Goal: Task Accomplishment & Management: Complete application form

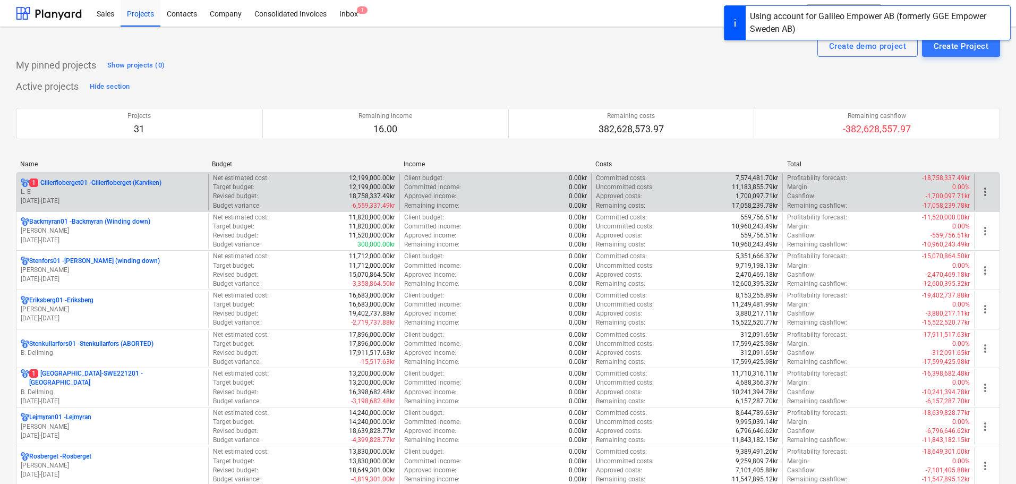
click at [167, 197] on p "01.04.2023 - 31.03.2027" at bounding box center [112, 201] width 183 height 9
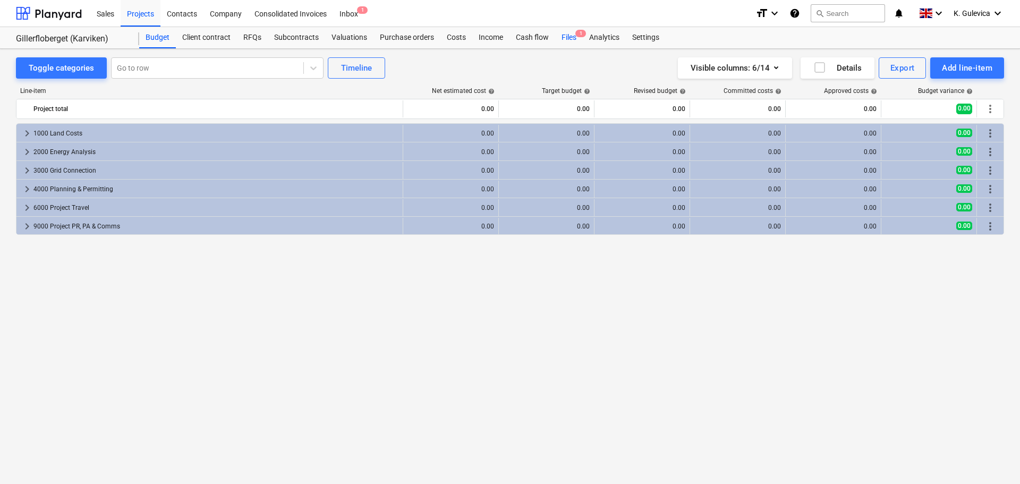
click at [566, 37] on div "Files 1" at bounding box center [569, 37] width 28 height 21
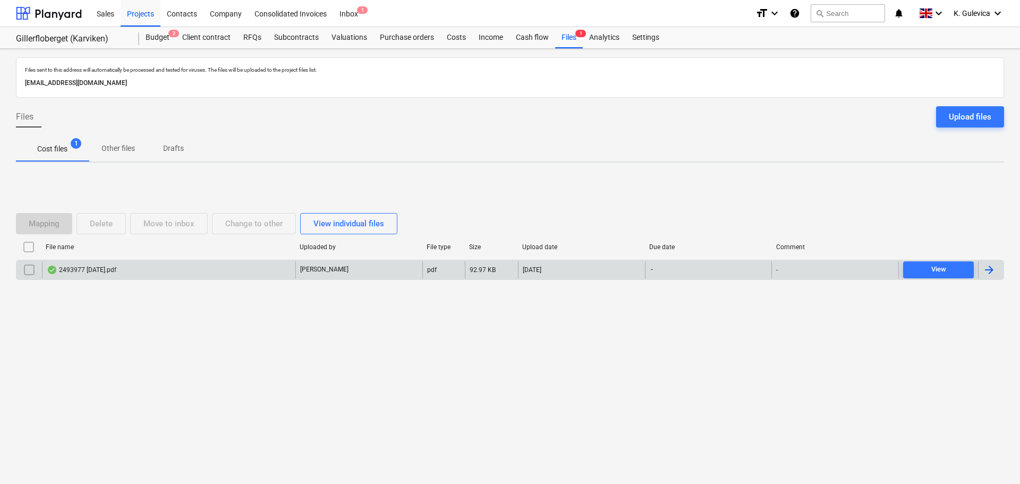
click at [267, 267] on div "2493977 aug 25.pdf" at bounding box center [168, 269] width 253 height 17
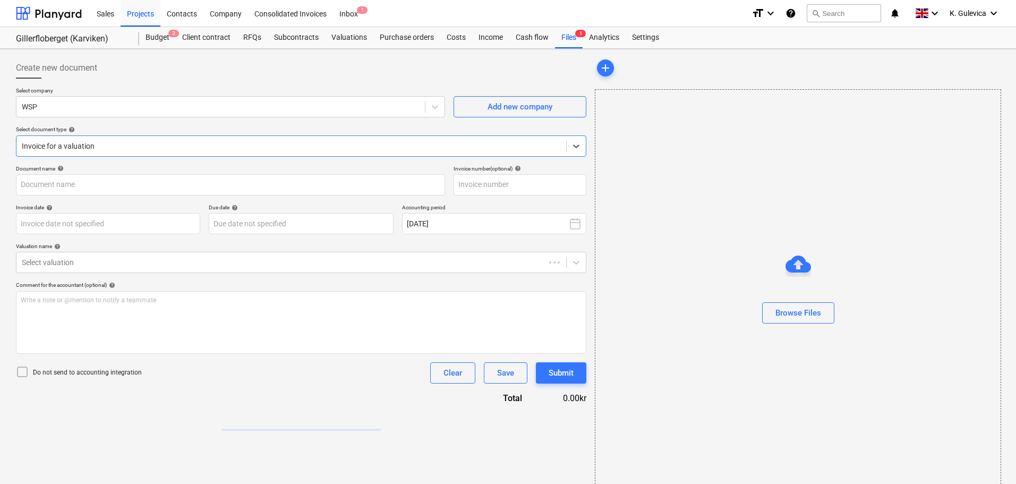
type input "2493977"
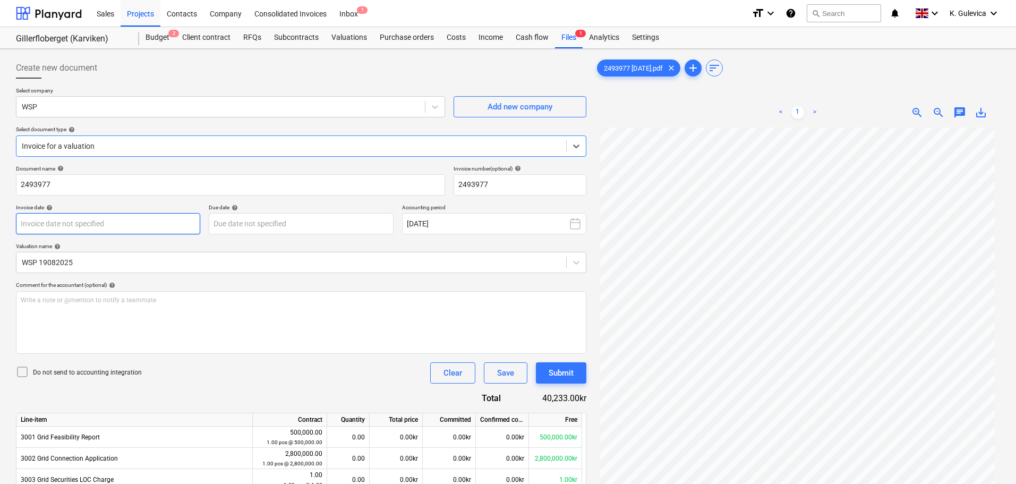
click at [109, 218] on body "Sales Projects Contacts Company Consolidated Invoices Inbox 1 format_size keybo…" at bounding box center [508, 242] width 1016 height 484
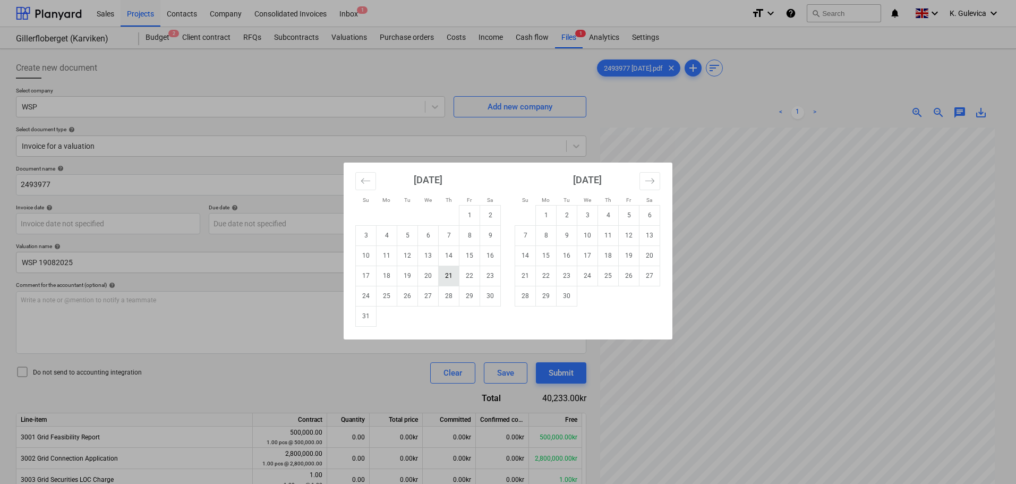
click at [452, 278] on td "21" at bounding box center [449, 276] width 21 height 20
type input "21 Aug 2025"
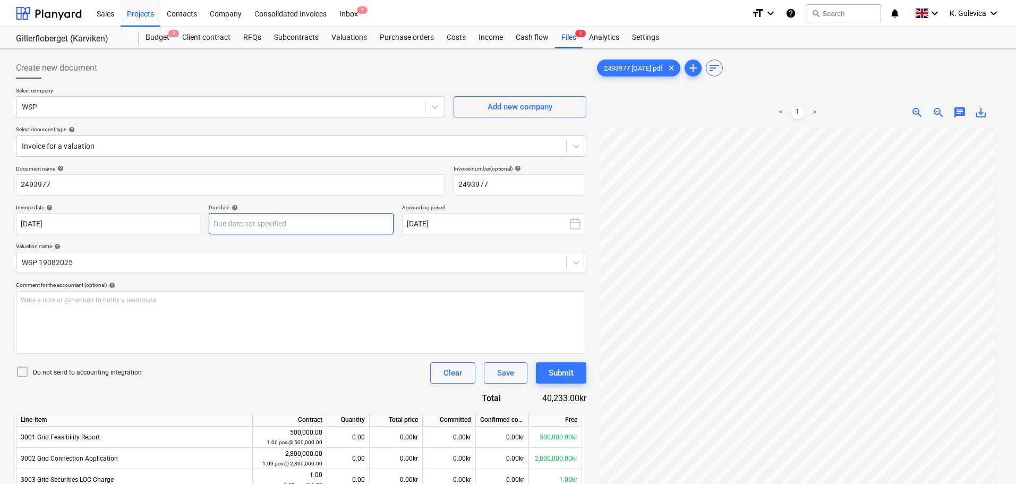
click at [279, 225] on body "Sales Projects Contacts Company Consolidated Invoices Inbox 1 format_size keybo…" at bounding box center [508, 242] width 1016 height 484
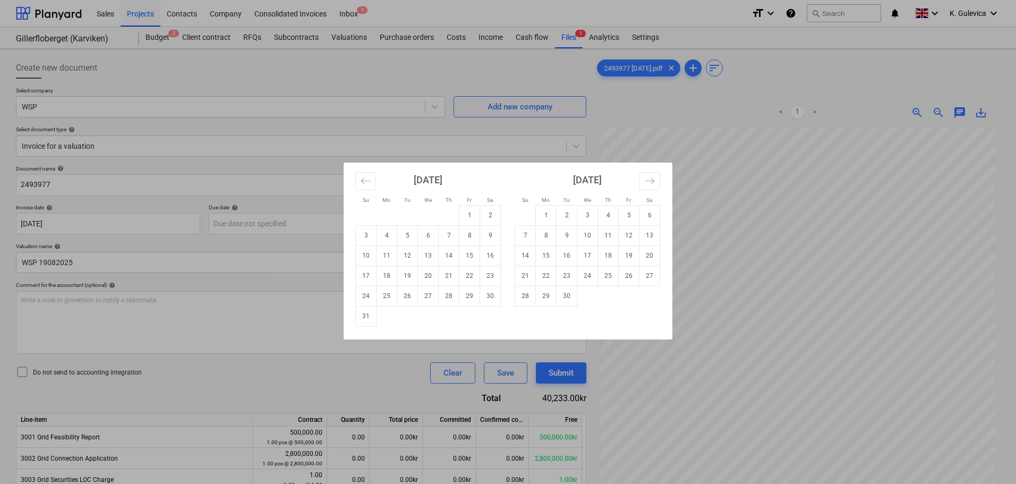
drag, startPoint x: 649, startPoint y: 256, endPoint x: 523, endPoint y: 244, distance: 126.4
click at [650, 256] on td "20" at bounding box center [650, 255] width 21 height 20
type input "20 Sep 2025"
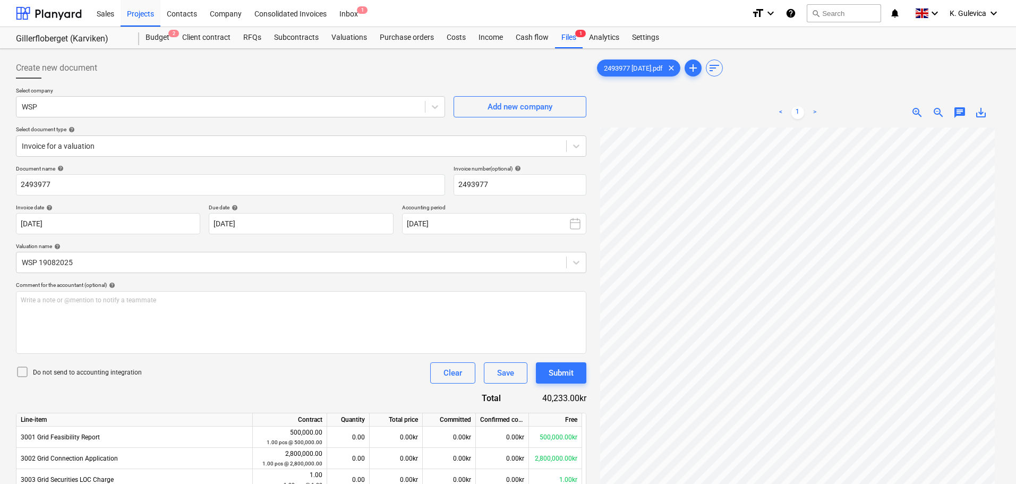
scroll to position [106, 0]
click at [556, 374] on div "Submit" at bounding box center [561, 373] width 25 height 14
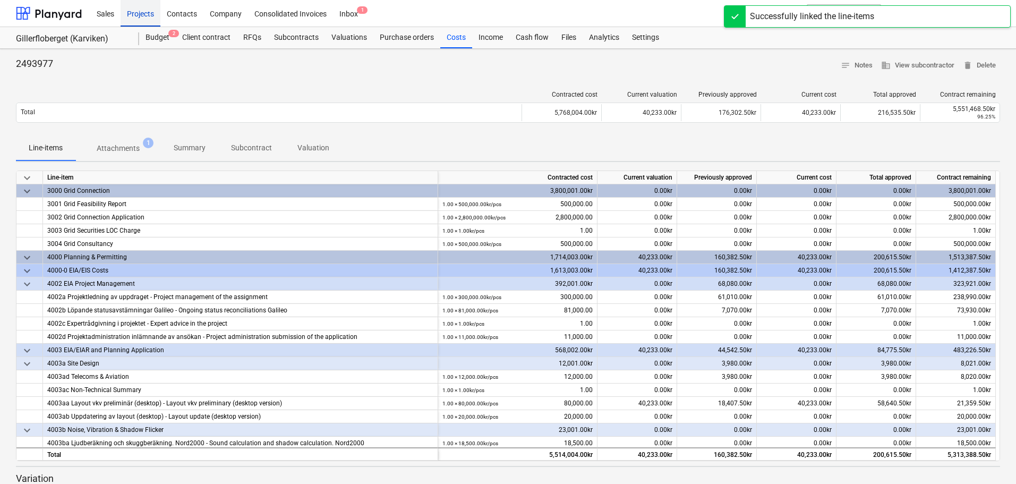
click at [144, 14] on div "Projects" at bounding box center [141, 12] width 40 height 27
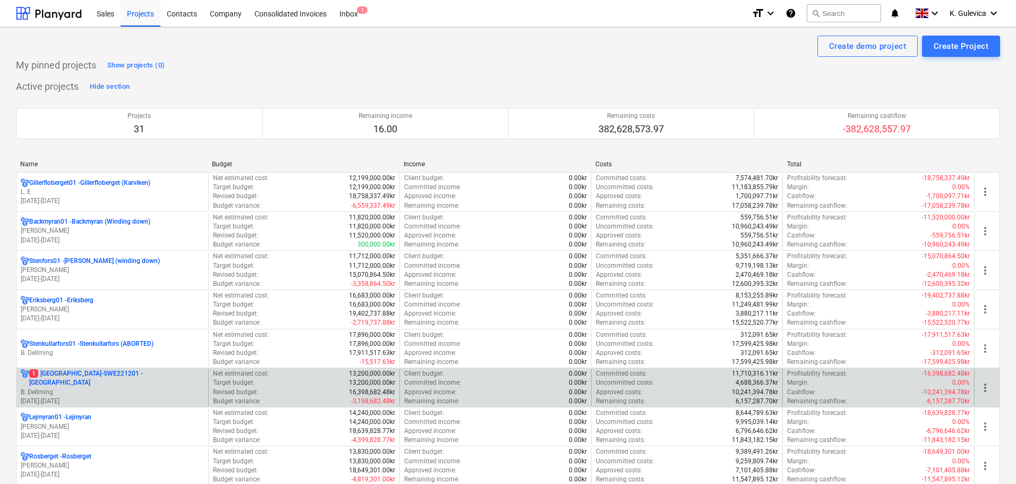
click at [117, 391] on p "B. Dellming" at bounding box center [112, 392] width 183 height 9
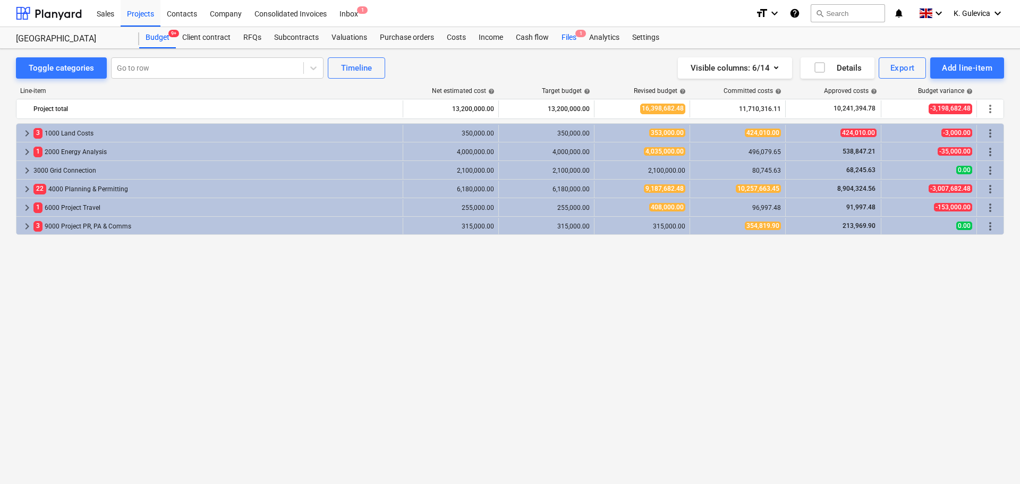
click at [568, 37] on div "Files 1" at bounding box center [569, 37] width 28 height 21
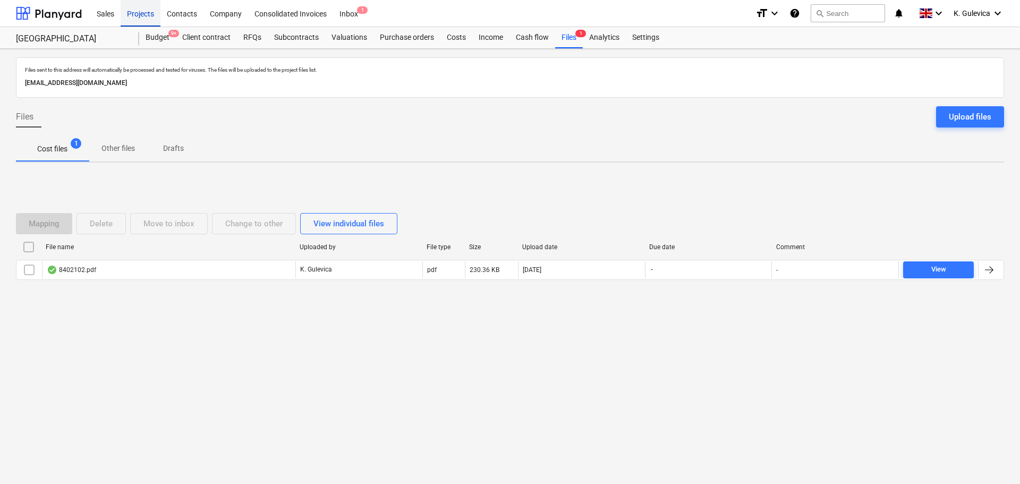
click at [134, 11] on div "Projects" at bounding box center [141, 12] width 40 height 27
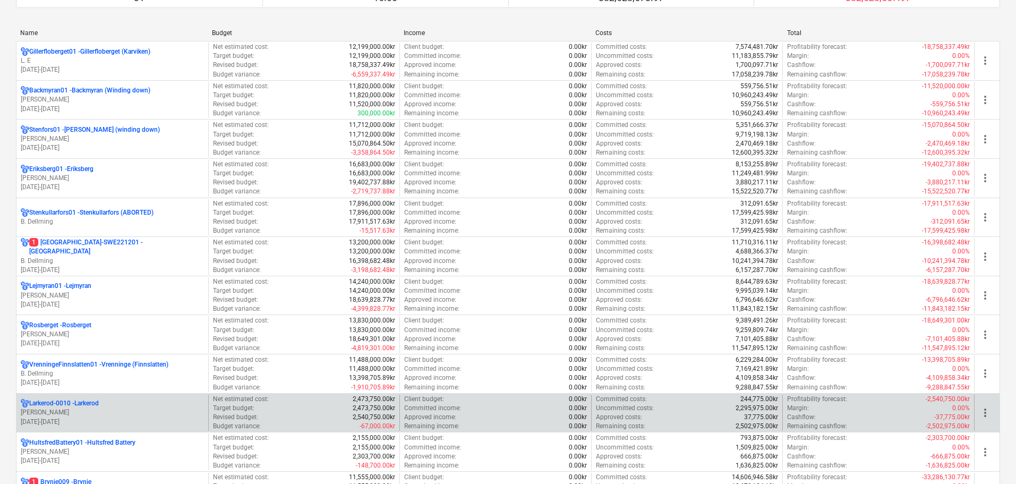
scroll to position [319, 0]
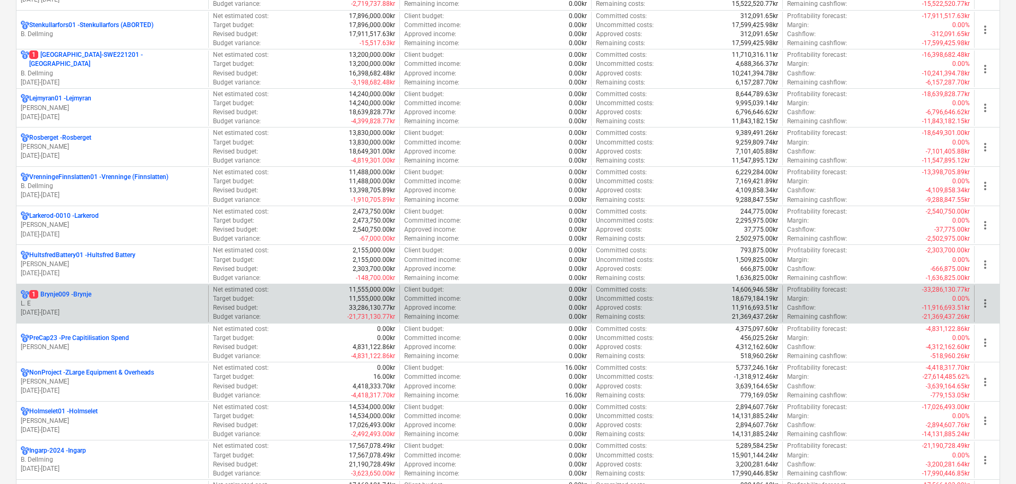
click at [117, 296] on div "1 Brynje009 - Brynje" at bounding box center [112, 294] width 183 height 9
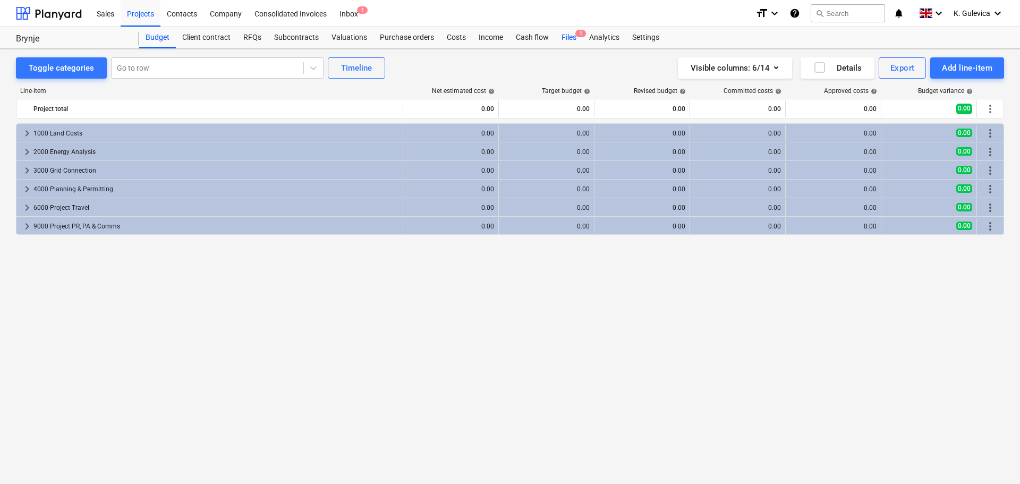
click at [569, 40] on div "Files 1" at bounding box center [569, 37] width 28 height 21
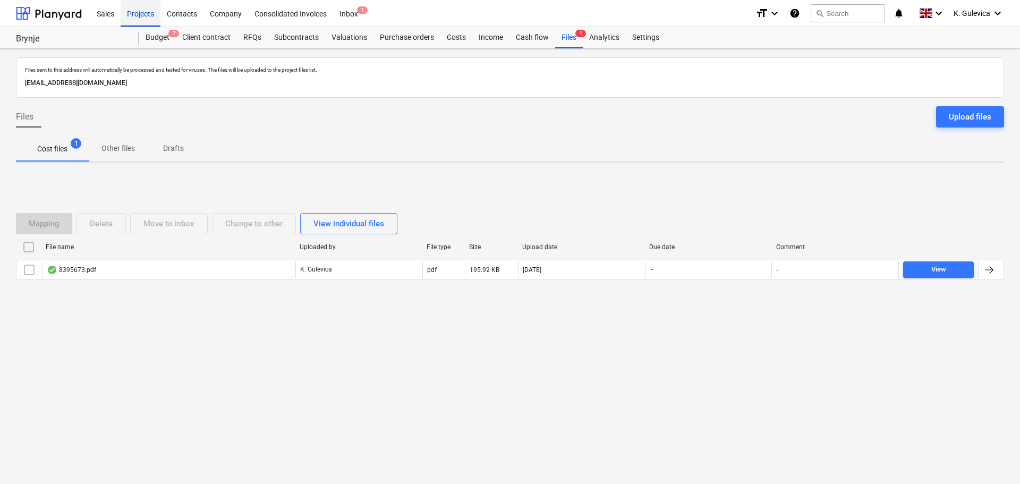
click at [145, 13] on div "Projects" at bounding box center [141, 12] width 40 height 27
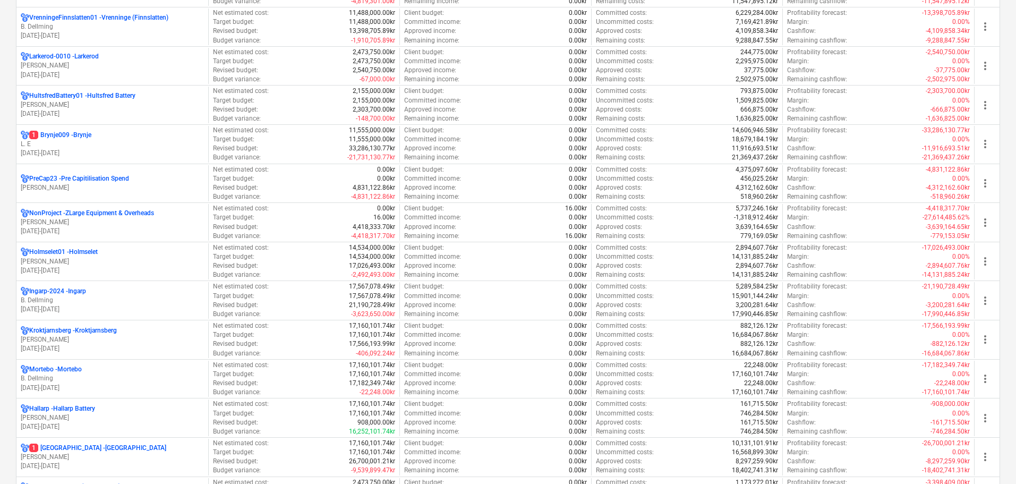
scroll to position [637, 0]
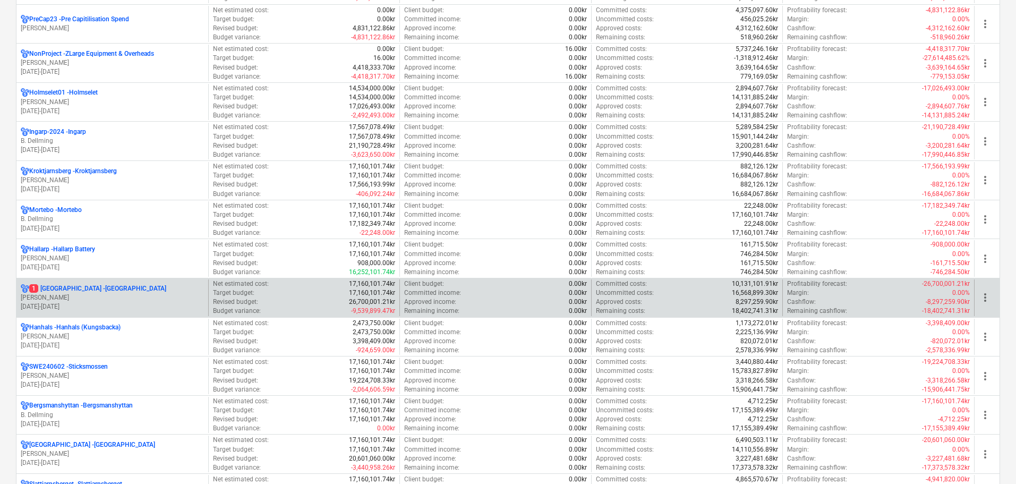
click at [151, 301] on p "[PERSON_NAME]" at bounding box center [112, 297] width 183 height 9
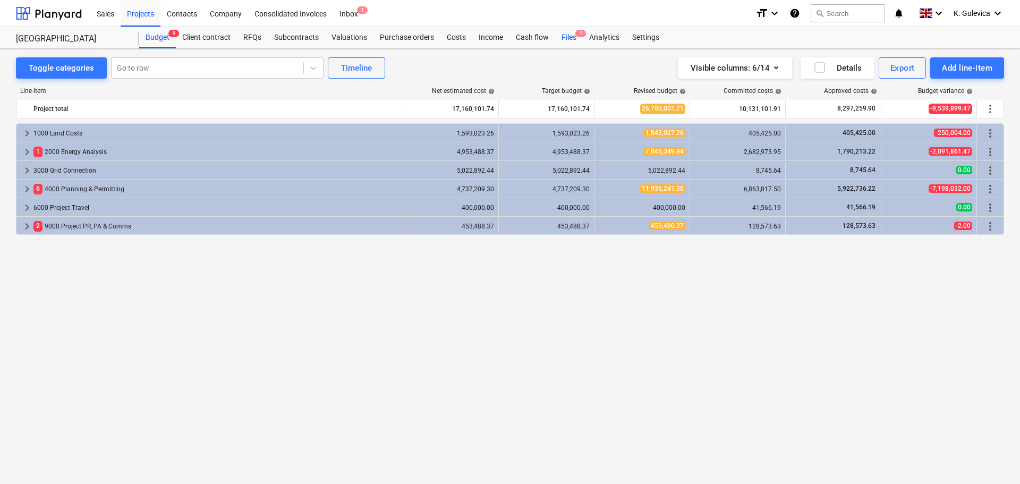
click at [566, 38] on div "Files 1" at bounding box center [569, 37] width 28 height 21
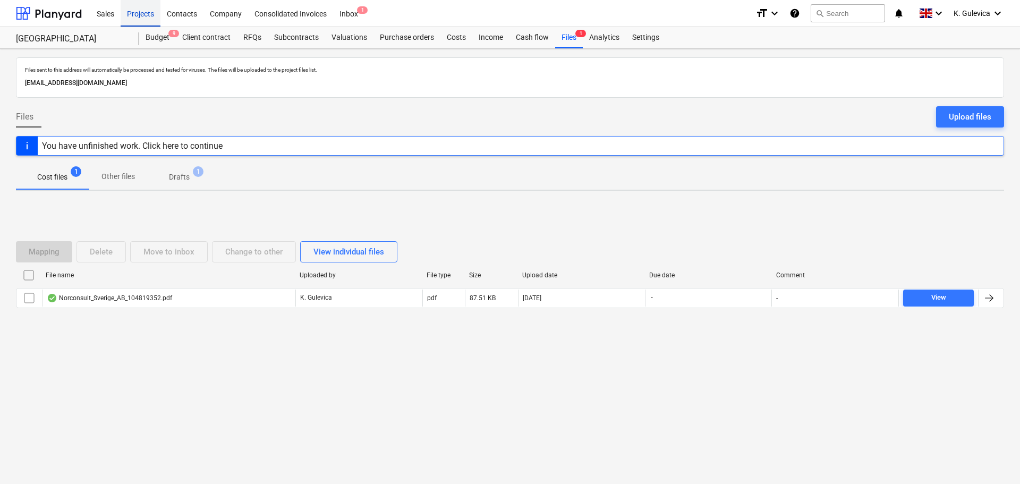
click at [139, 15] on div "Projects" at bounding box center [141, 12] width 40 height 27
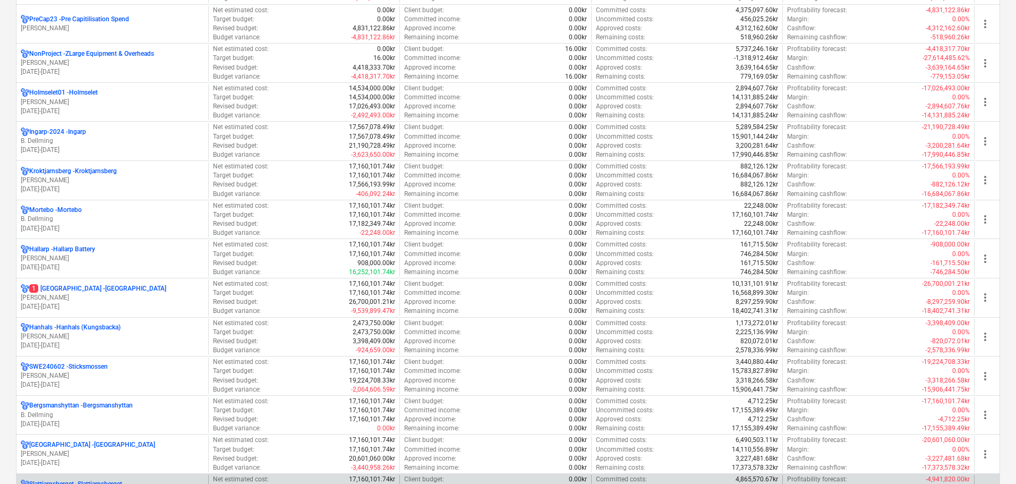
scroll to position [797, 0]
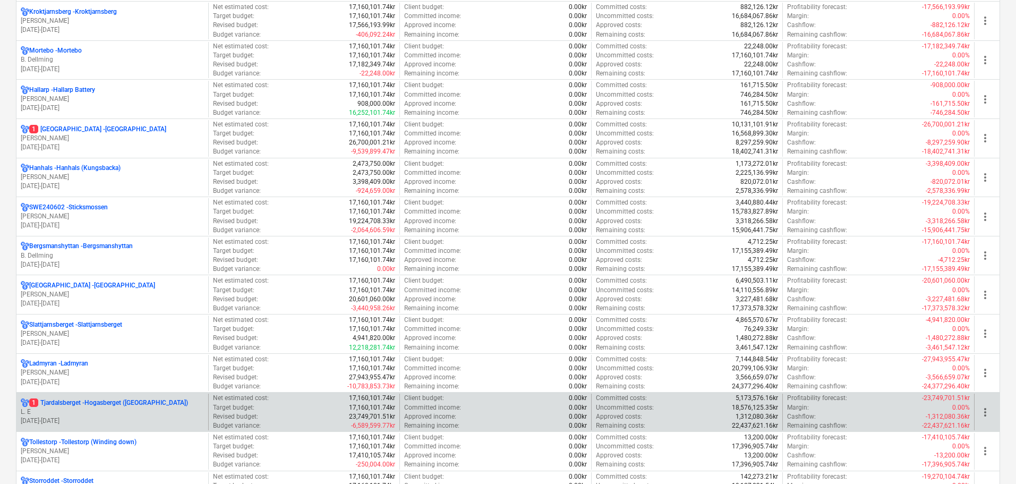
click at [155, 415] on p "L. E" at bounding box center [112, 411] width 183 height 9
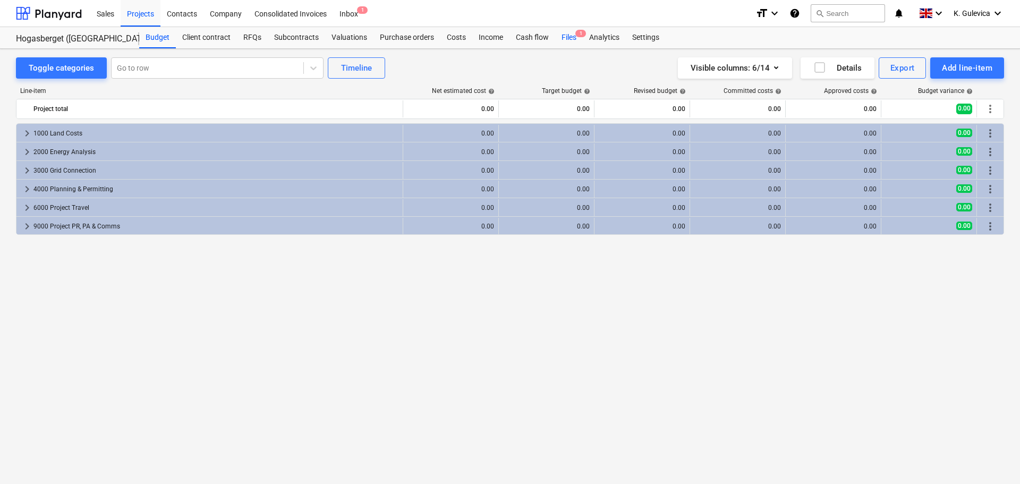
click at [567, 41] on div "Files 1" at bounding box center [569, 37] width 28 height 21
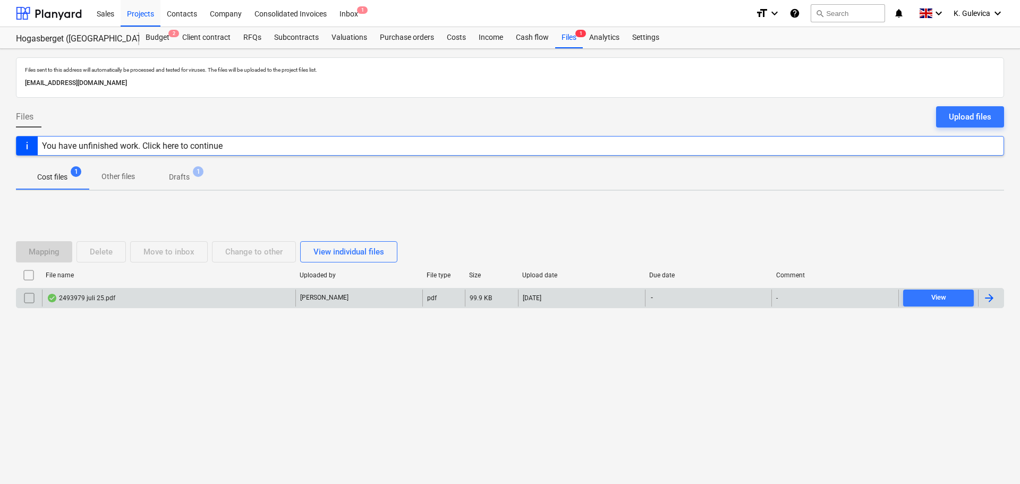
click at [271, 301] on div "2493979 juli 25.pdf" at bounding box center [168, 297] width 253 height 17
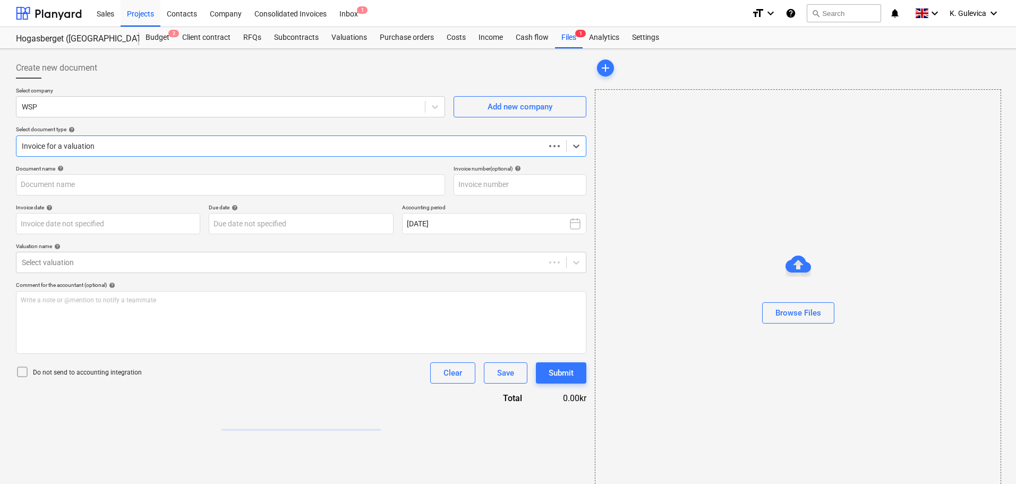
type input "2493979"
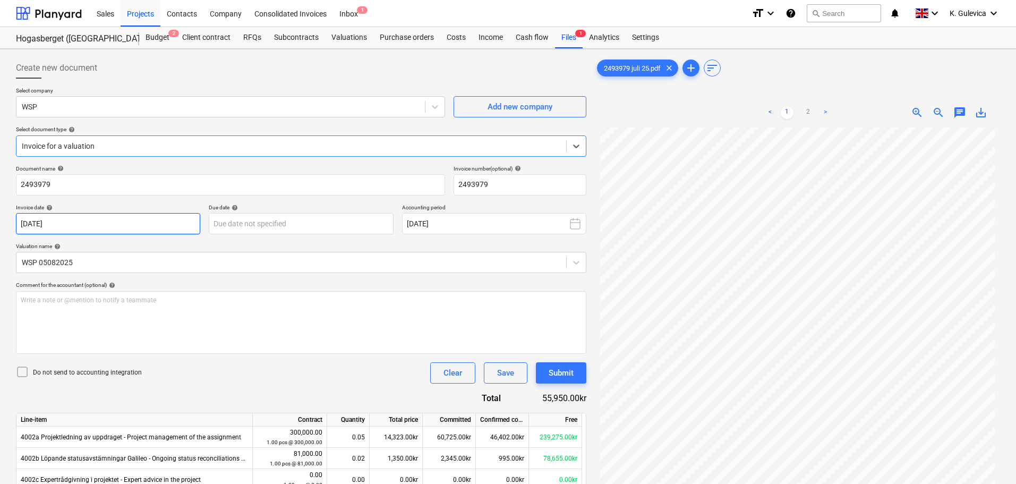
click at [103, 220] on body "Sales Projects Contacts Company Consolidated Invoices Inbox 1 format_size keybo…" at bounding box center [508, 242] width 1016 height 484
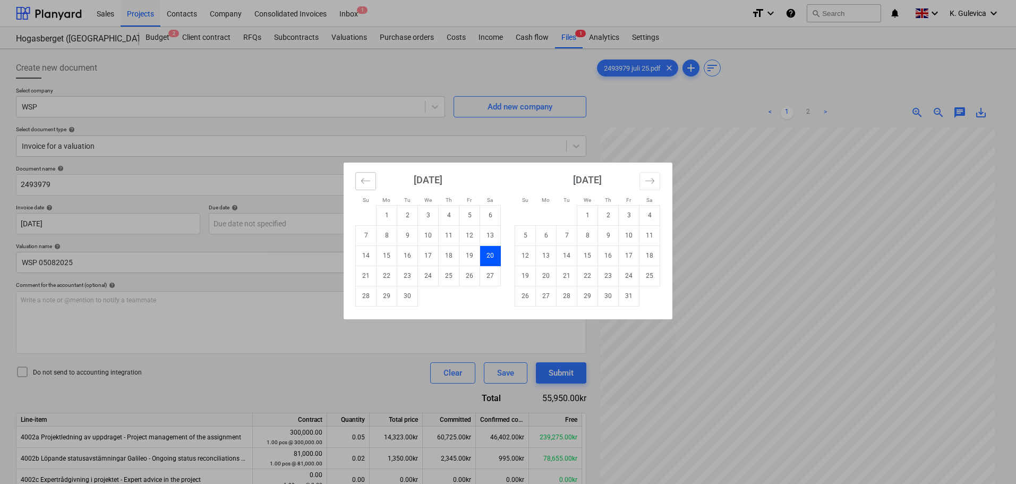
click at [366, 184] on icon "Move backward to switch to the previous month." at bounding box center [366, 181] width 10 height 10
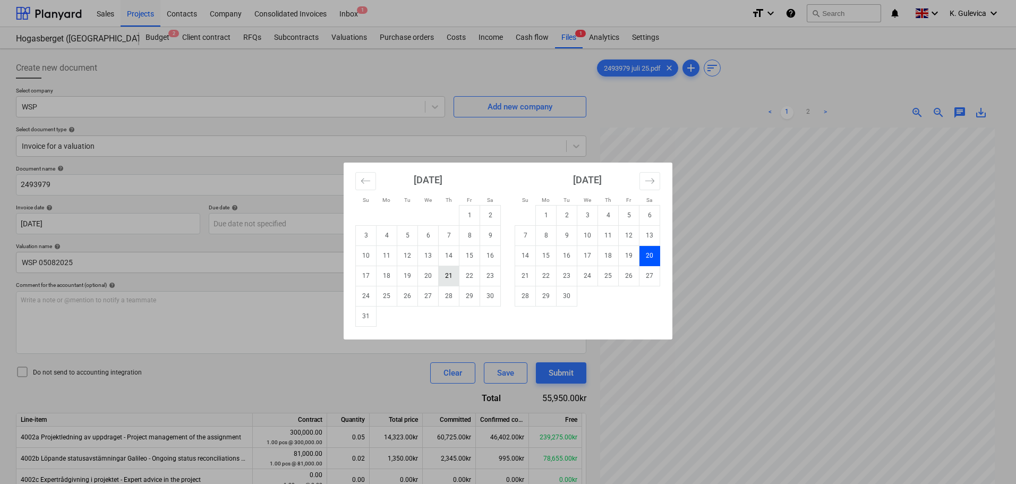
click at [445, 271] on td "21" at bounding box center [449, 276] width 21 height 20
type input "21 Aug 2025"
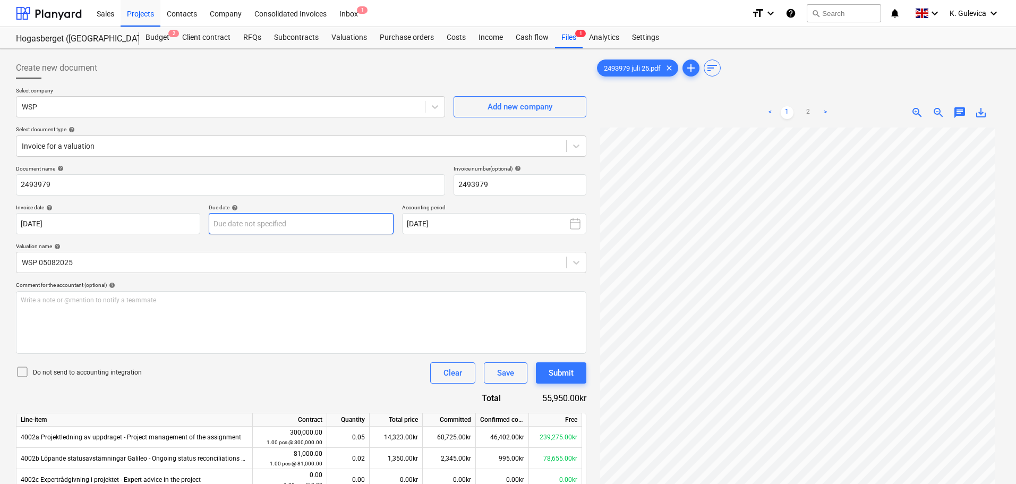
click at [319, 221] on body "Sales Projects Contacts Company Consolidated Invoices Inbox 1 format_size keybo…" at bounding box center [508, 242] width 1016 height 484
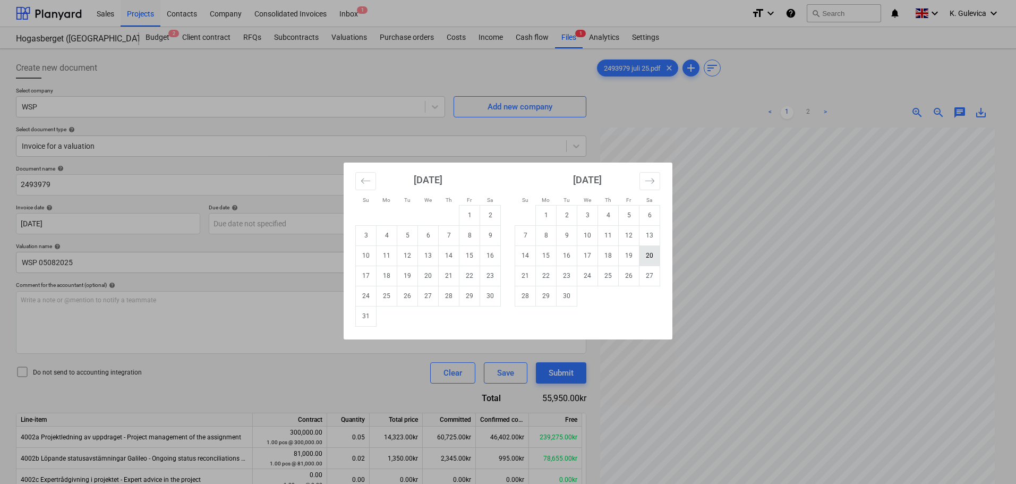
click at [654, 255] on td "20" at bounding box center [650, 255] width 21 height 20
type input "20 Sep 2025"
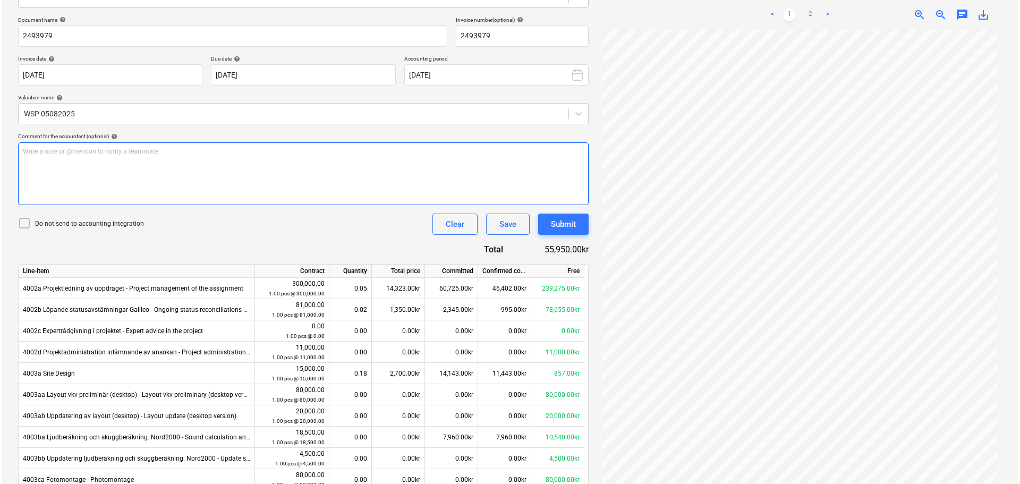
scroll to position [159, 0]
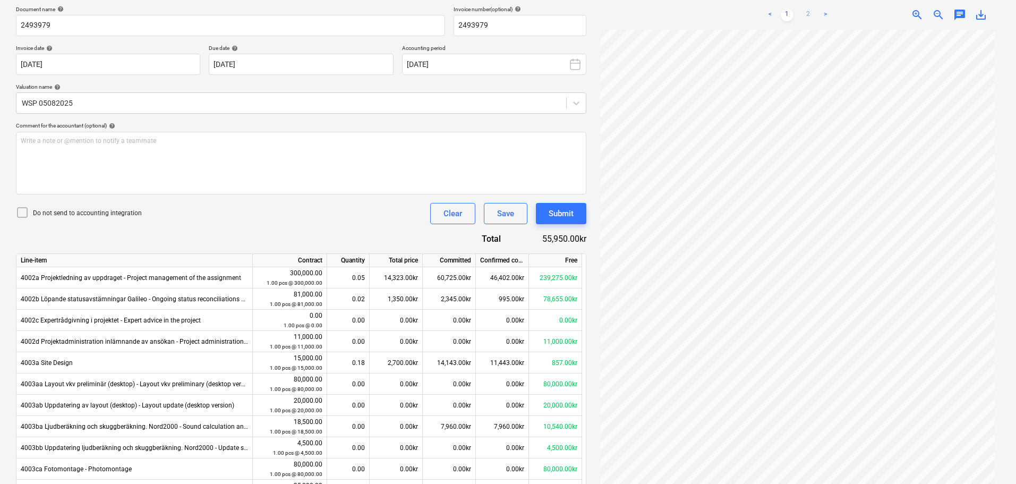
click at [810, 13] on link "2" at bounding box center [808, 14] width 13 height 13
click at [559, 215] on div "Submit" at bounding box center [561, 214] width 25 height 14
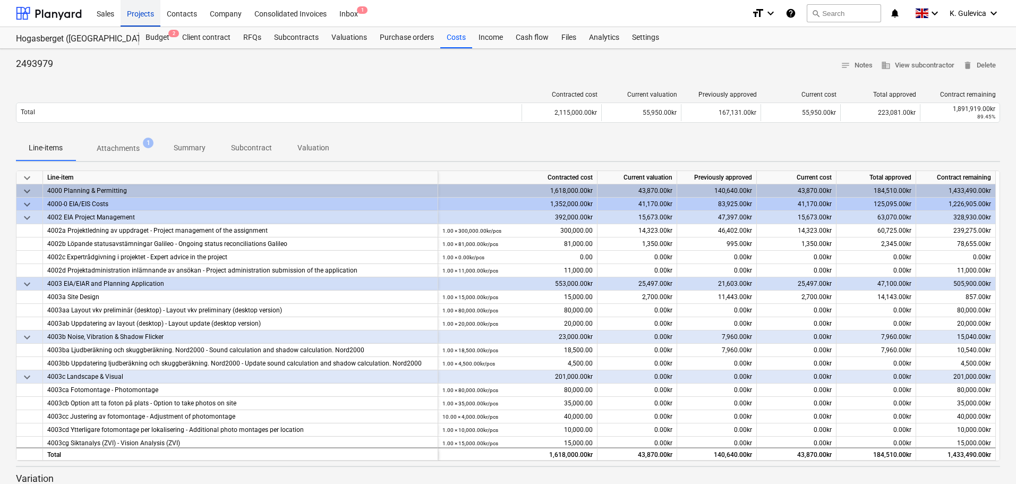
click at [134, 14] on div "Projects" at bounding box center [141, 12] width 40 height 27
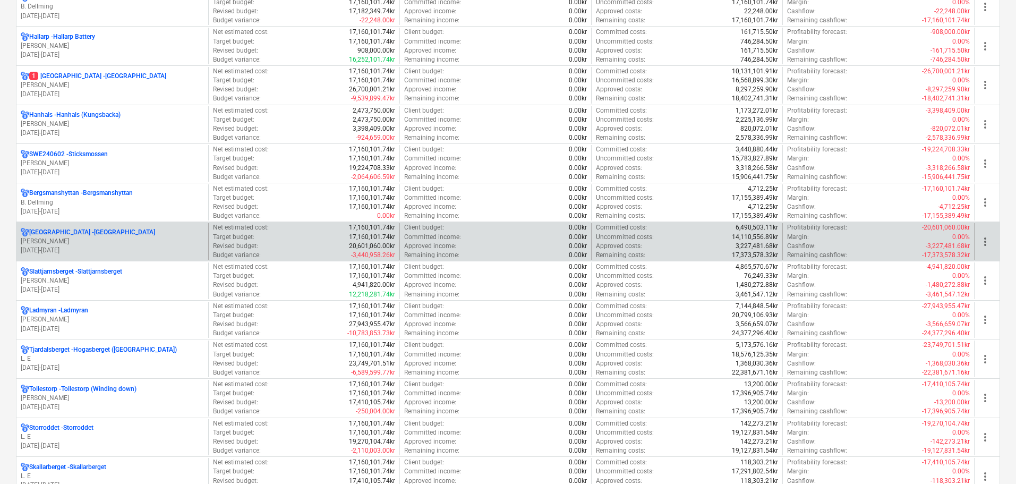
scroll to position [956, 0]
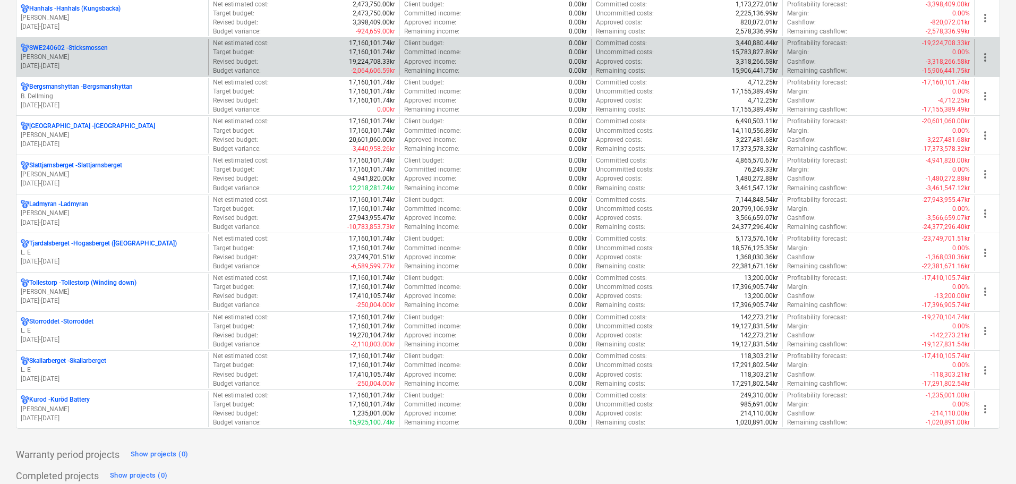
click at [112, 48] on div "SWE240602 - Sticksmossen" at bounding box center [112, 48] width 183 height 9
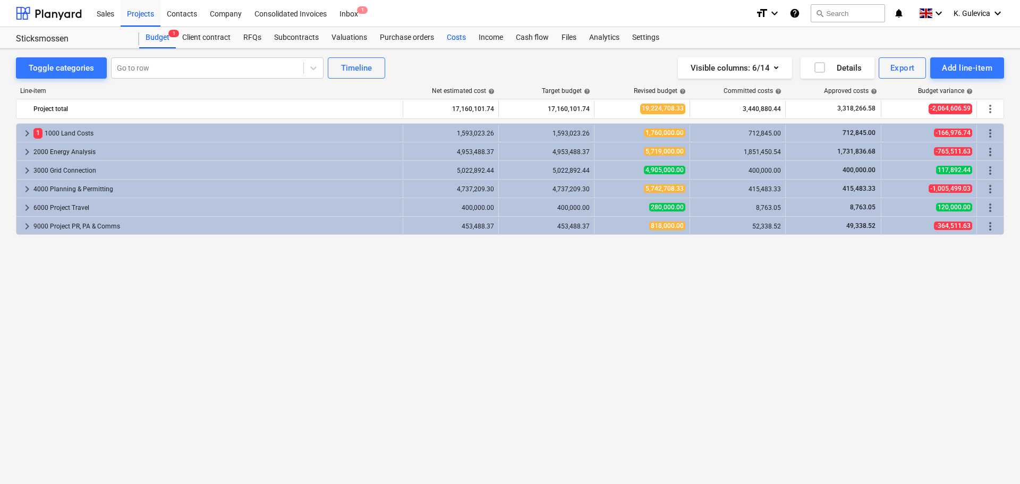
click at [462, 38] on div "Costs" at bounding box center [456, 37] width 32 height 21
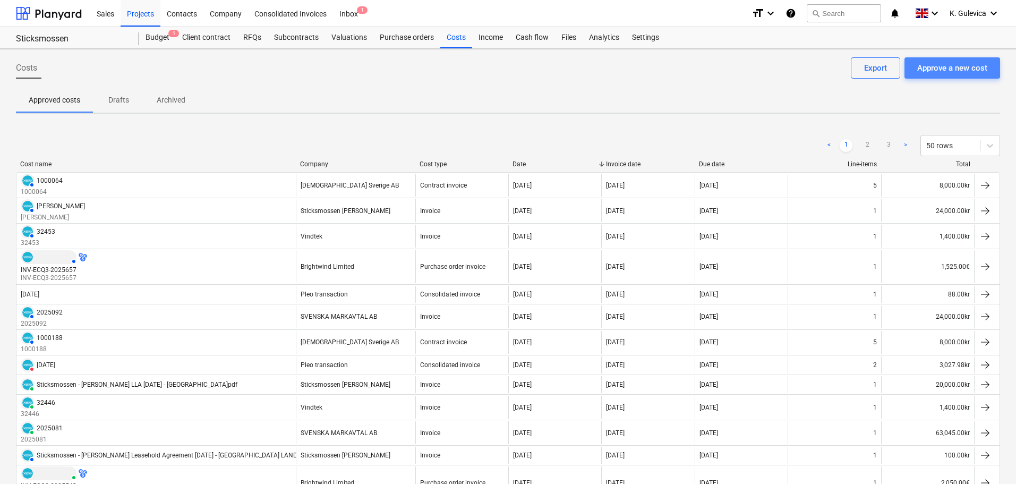
click at [964, 63] on div "Approve a new cost" at bounding box center [952, 68] width 70 height 14
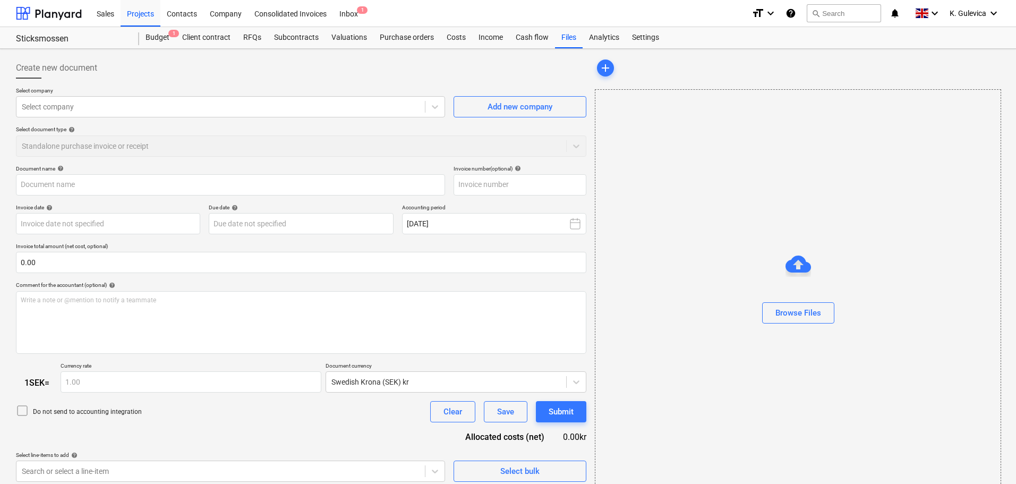
type input "SKM_C25825082114100.pdf"
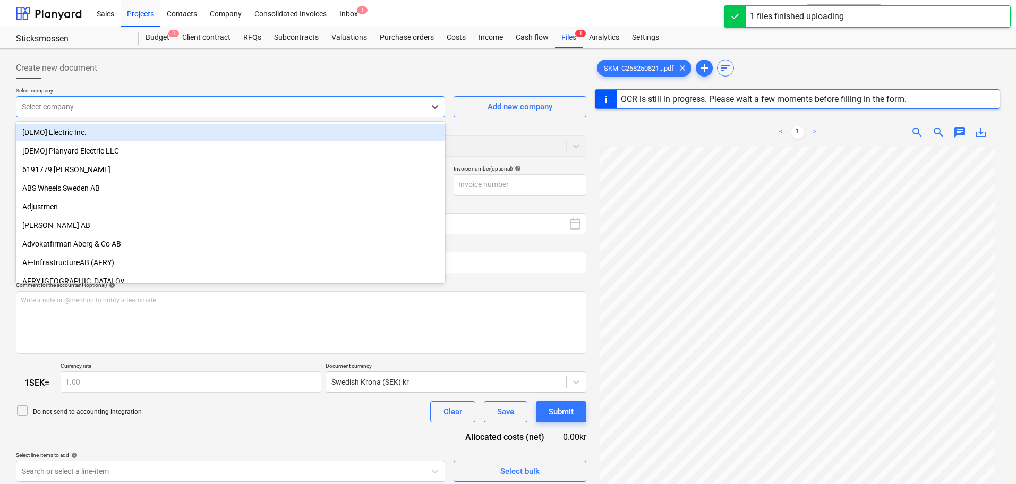
click at [100, 105] on div at bounding box center [221, 106] width 398 height 11
type input "lant"
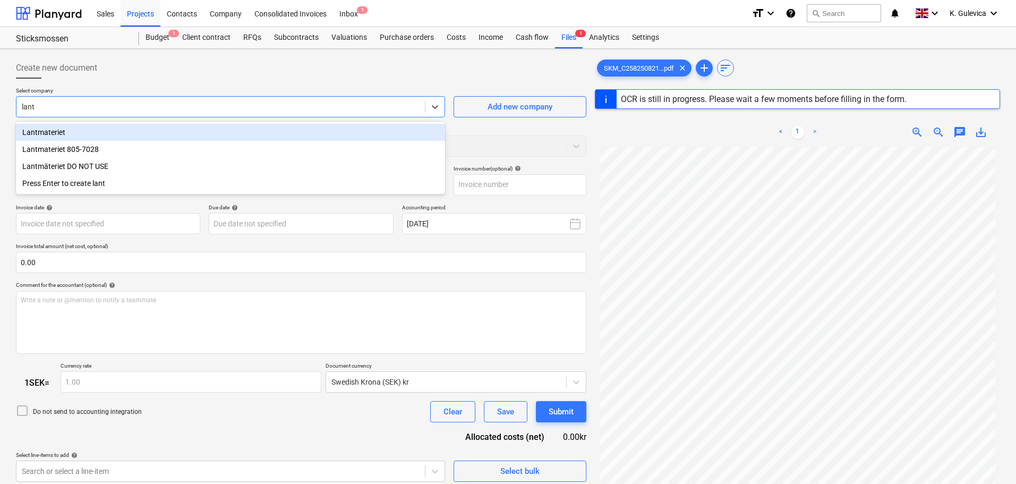
click at [85, 130] on div "Lantmateriet" at bounding box center [230, 132] width 429 height 17
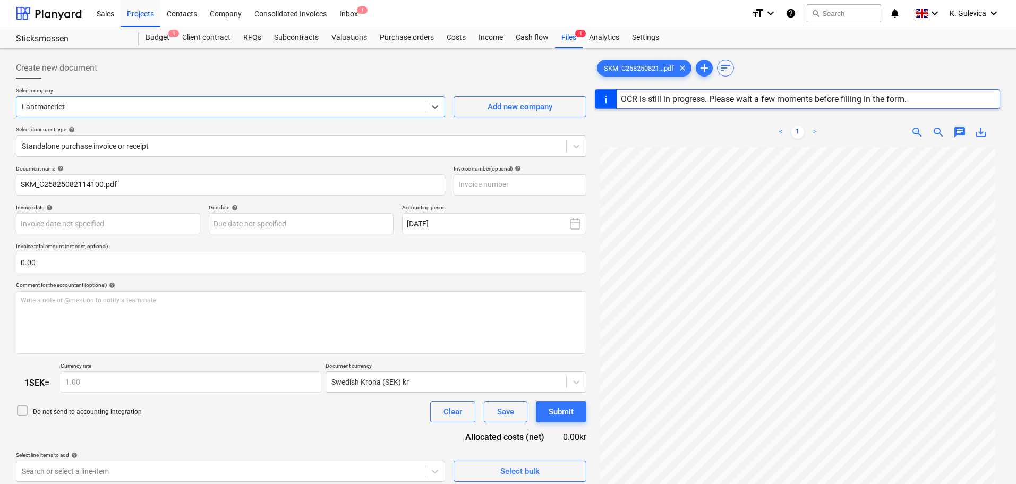
type input "1"
type input "[DATE]"
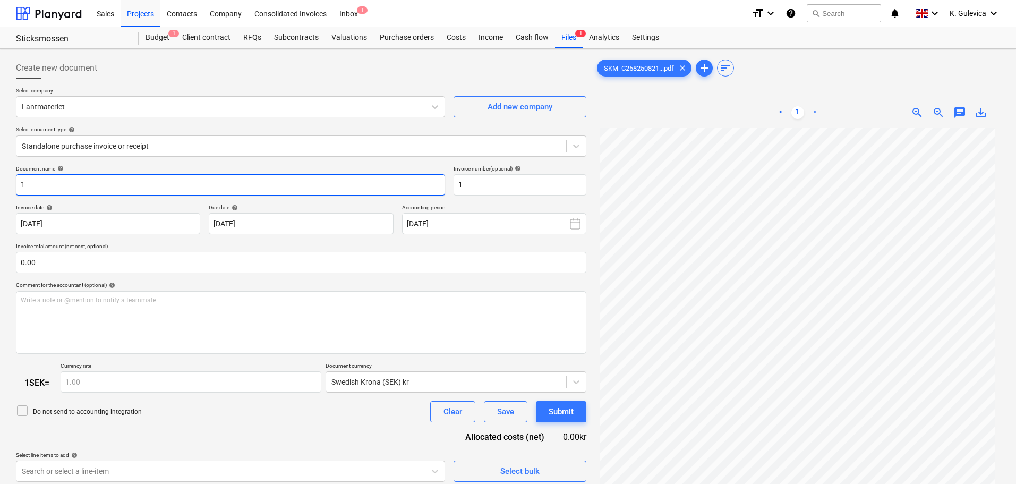
click at [93, 180] on input "1" at bounding box center [230, 184] width 429 height 21
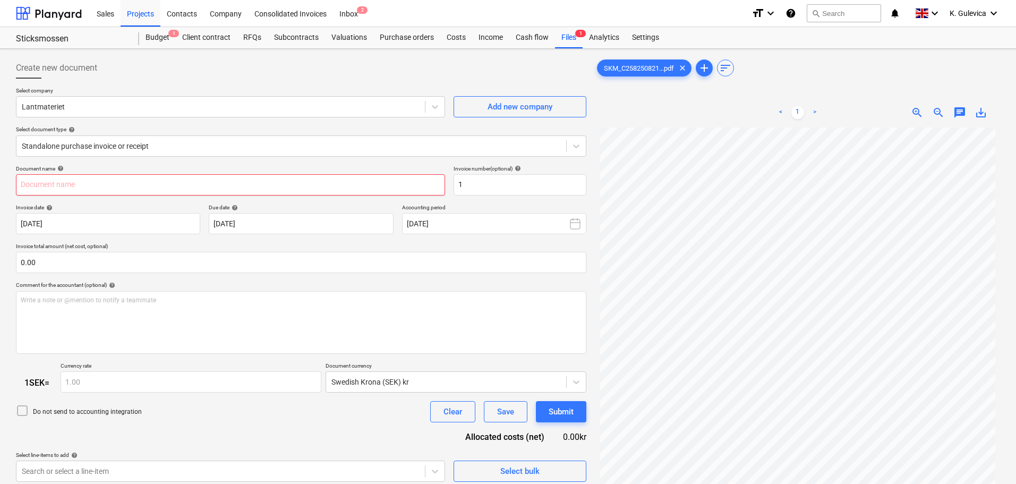
paste input "2251236218"
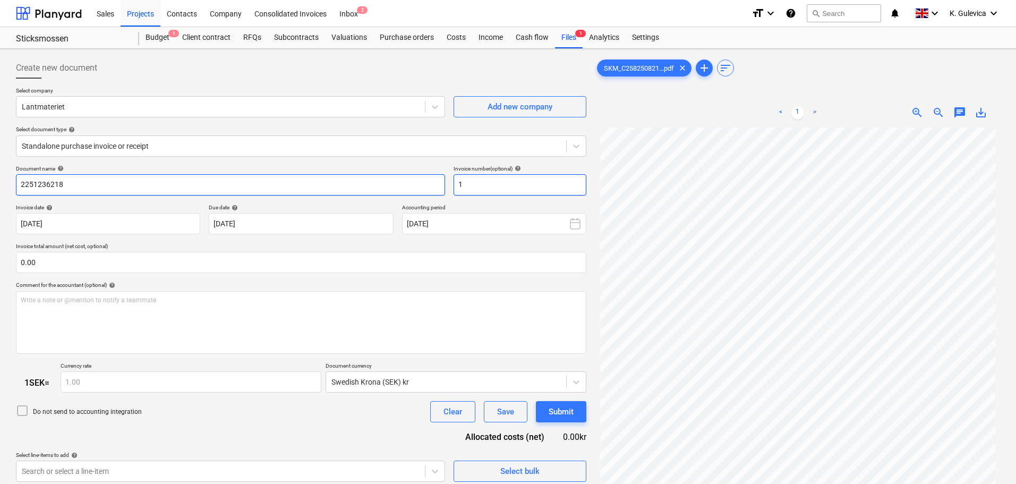
type input "2251236218"
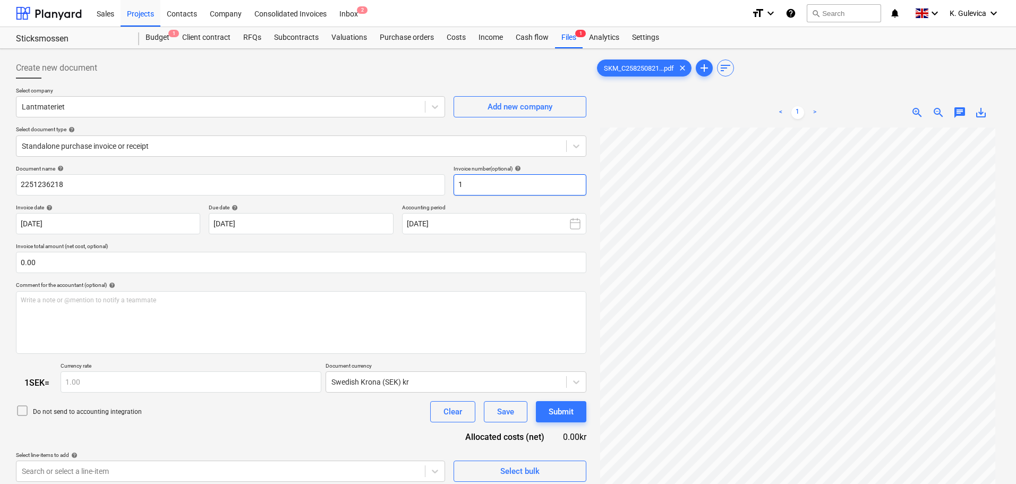
click at [494, 185] on input "1" at bounding box center [520, 184] width 133 height 21
paste input "2251236218"
type input "2251236218"
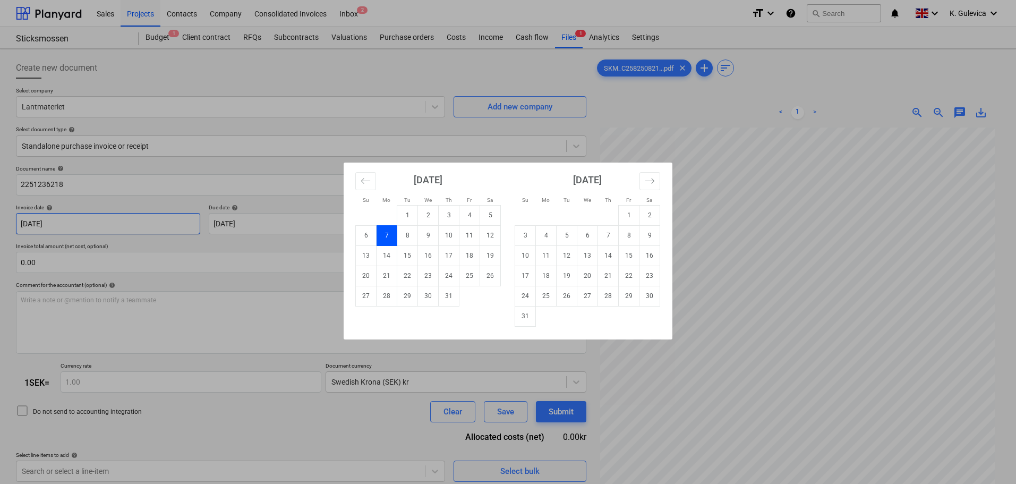
drag, startPoint x: 83, startPoint y: 218, endPoint x: 235, endPoint y: 253, distance: 155.4
click at [84, 218] on body "Sales Projects Contacts Company Consolidated Invoices Inbox 2 format_size keybo…" at bounding box center [508, 242] width 1016 height 484
click at [627, 209] on td "1" at bounding box center [629, 215] width 21 height 20
type input "[DATE]"
click at [283, 223] on body "Sales Projects Contacts Company Consolidated Invoices Inbox 2 format_size keybo…" at bounding box center [508, 242] width 1016 height 484
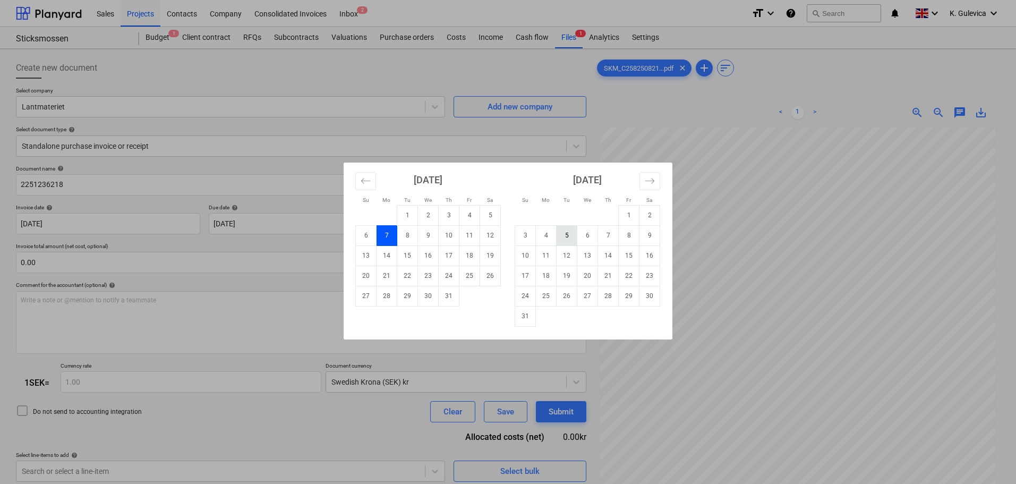
click at [568, 234] on td "5" at bounding box center [567, 235] width 21 height 20
type input "[DATE]"
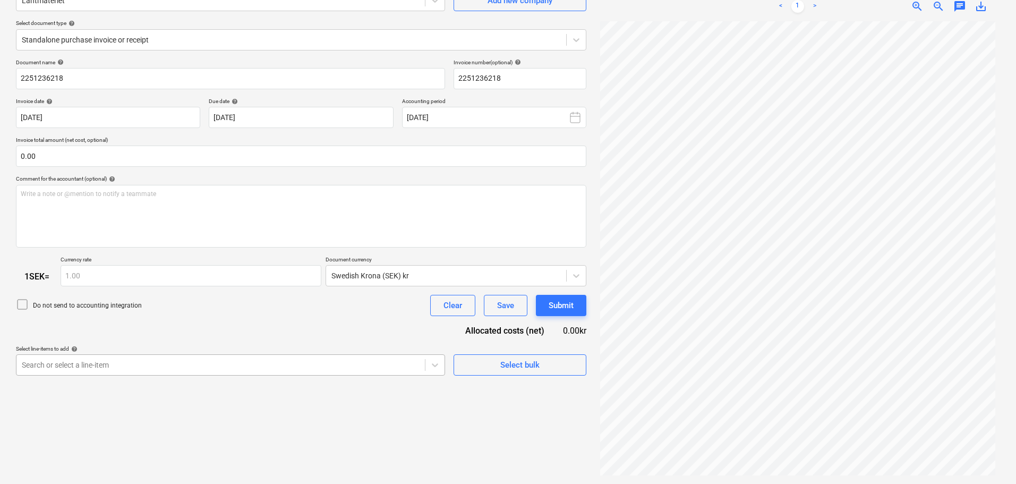
click at [265, 359] on body "Sales Projects Contacts Company Consolidated Invoices Inbox 2 format_size keybo…" at bounding box center [508, 136] width 1016 height 484
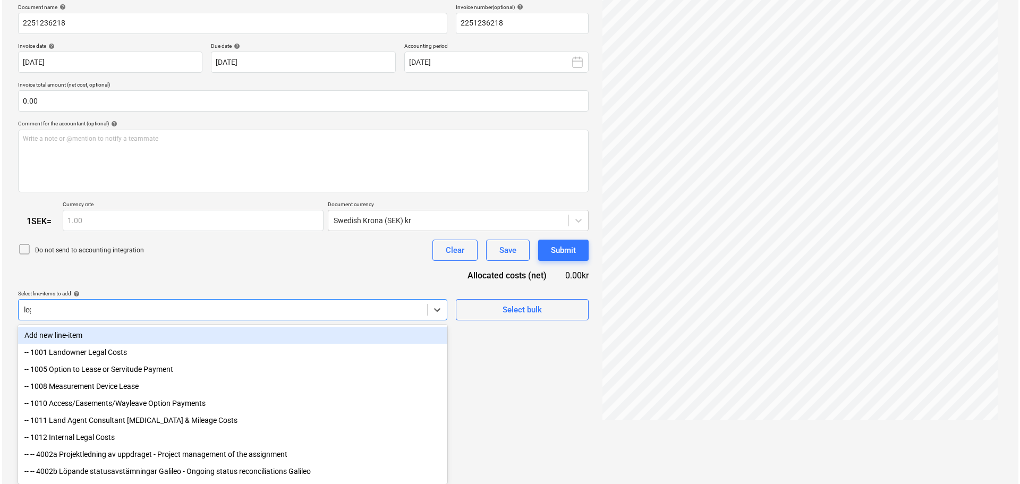
scroll to position [106, 0]
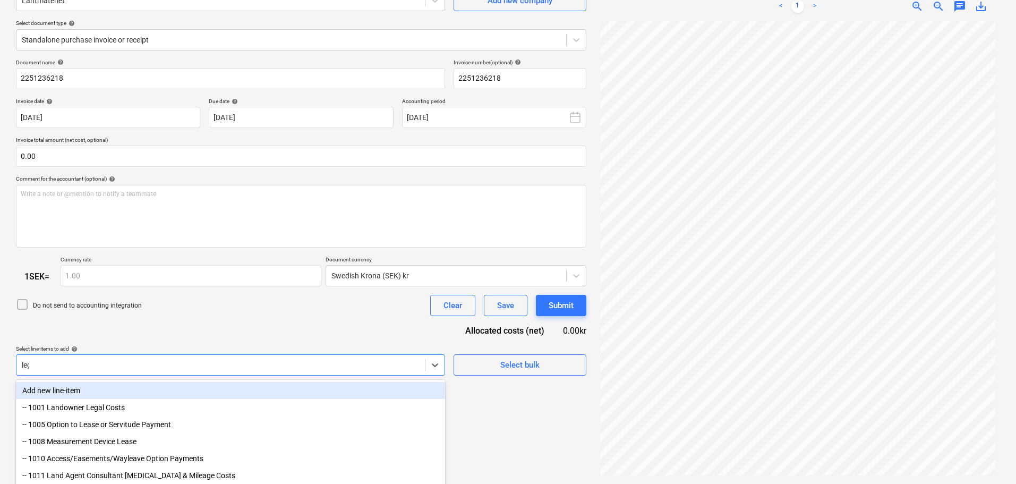
type input "lega"
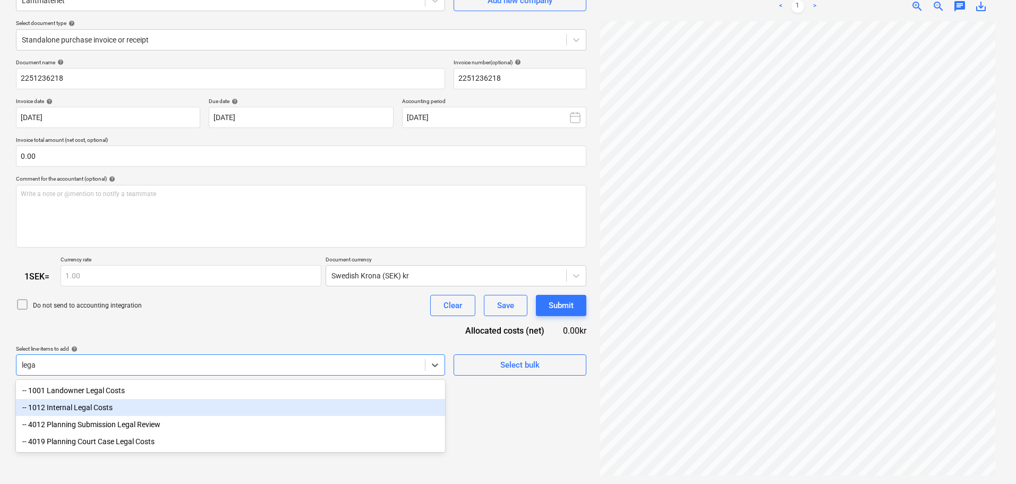
click at [80, 408] on div "-- 1012 Internal Legal Costs" at bounding box center [230, 407] width 429 height 17
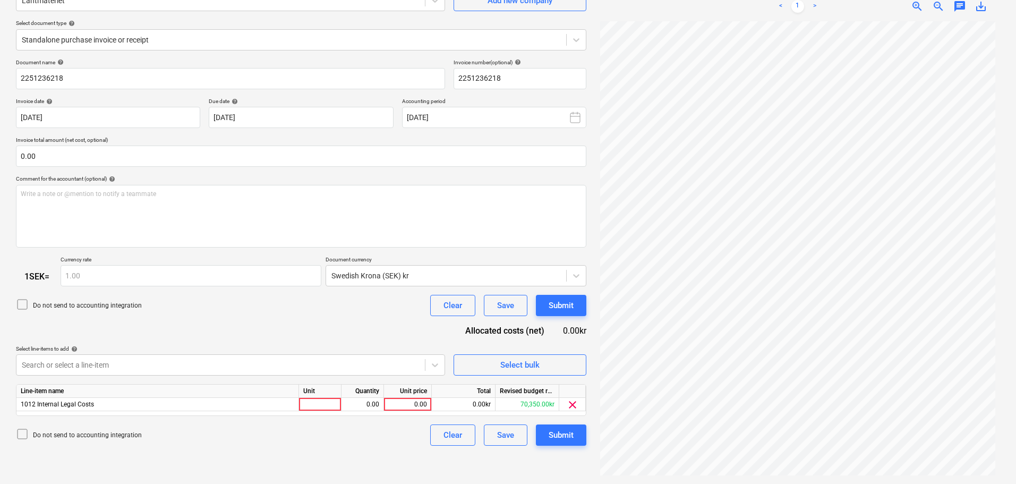
click at [169, 324] on div "Document name help 2251236218 Invoice number (optional) help 2251236218 Invoice…" at bounding box center [301, 252] width 570 height 387
click at [411, 404] on div "0.00" at bounding box center [407, 404] width 39 height 13
type input "375"
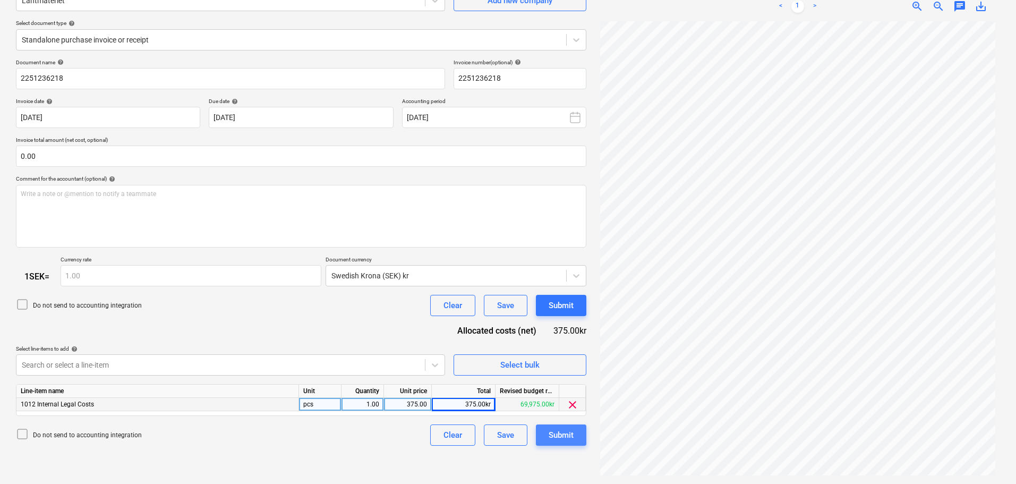
click at [566, 437] on div "Submit" at bounding box center [561, 435] width 25 height 14
